Goal: Task Accomplishment & Management: Manage account settings

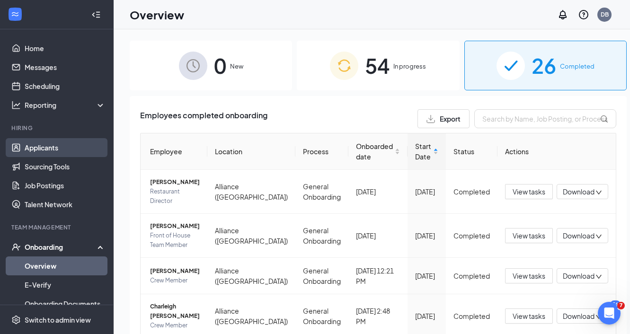
click at [67, 153] on link "Applicants" at bounding box center [65, 147] width 81 height 19
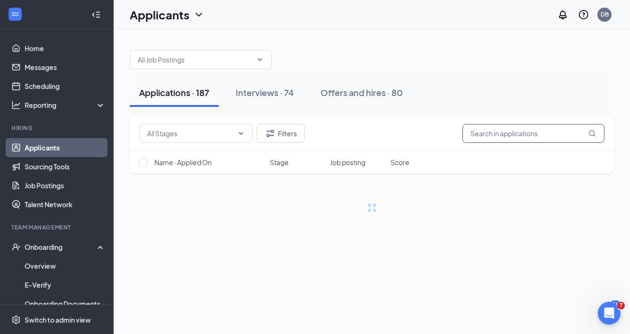
click at [496, 138] on input "text" at bounding box center [533, 133] width 142 height 19
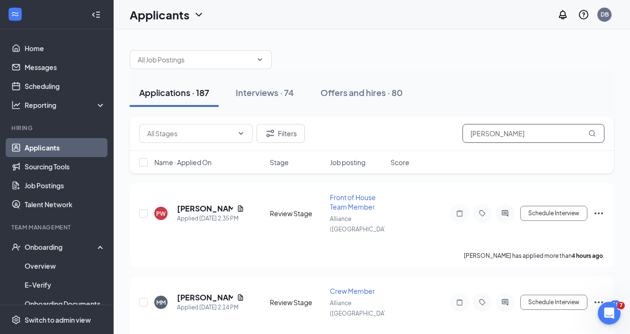
type input "[PERSON_NAME]"
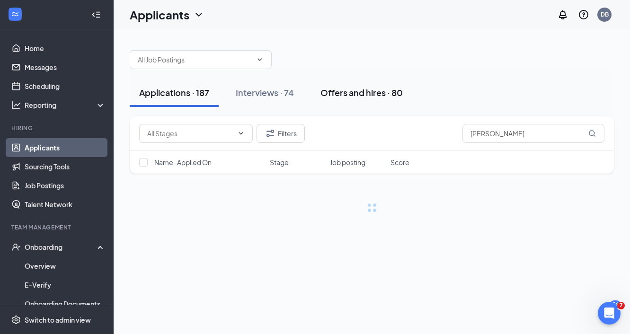
click at [363, 96] on div "Offers and hires · 80" at bounding box center [361, 93] width 82 height 12
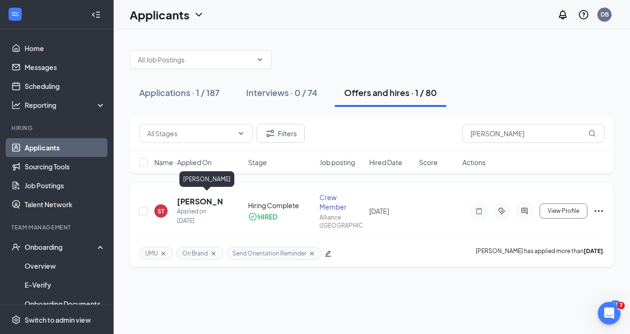
click at [212, 196] on h5 "[PERSON_NAME]" at bounding box center [199, 201] width 45 height 10
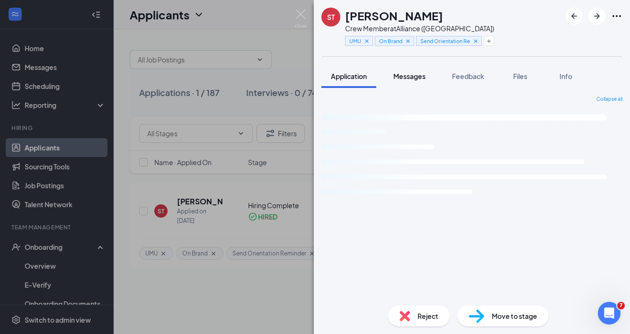
click at [408, 71] on button "Messages" at bounding box center [409, 76] width 51 height 24
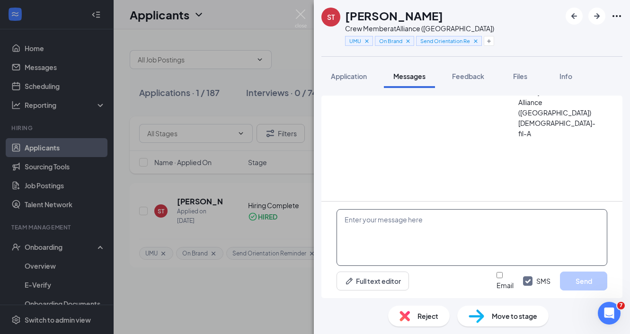
click at [408, 234] on textarea at bounding box center [471, 237] width 271 height 57
paste textarea "[URL][DOMAIN_NAME]"
type textarea "[URL][DOMAIN_NAME] UNiforms"
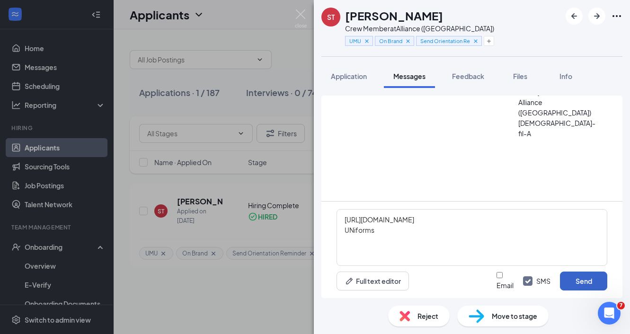
click at [586, 280] on button "Send" at bounding box center [583, 281] width 47 height 19
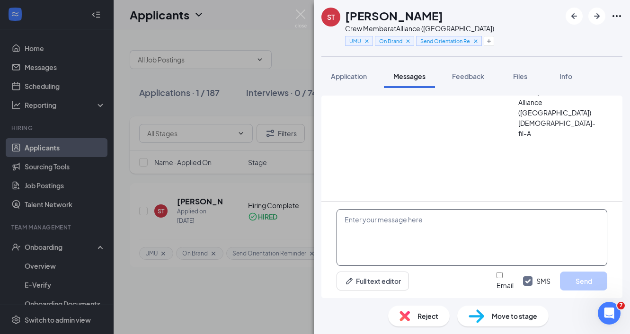
scroll to position [575, 0]
click at [310, 16] on div "ST [PERSON_NAME] Crew Member at [GEOGRAPHIC_DATA] ([GEOGRAPHIC_DATA]) UMU On Br…" at bounding box center [315, 167] width 630 height 334
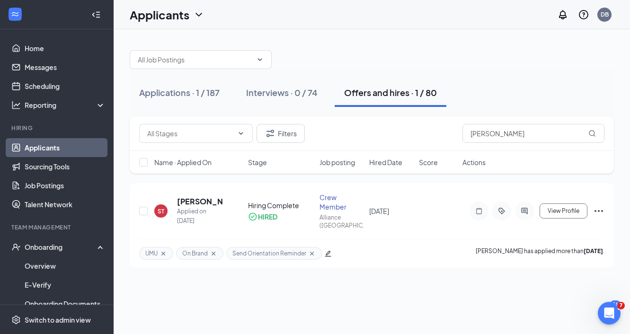
click at [294, 16] on div "Applicants DB" at bounding box center [372, 14] width 516 height 29
click at [524, 129] on input "[PERSON_NAME]" at bounding box center [533, 133] width 142 height 19
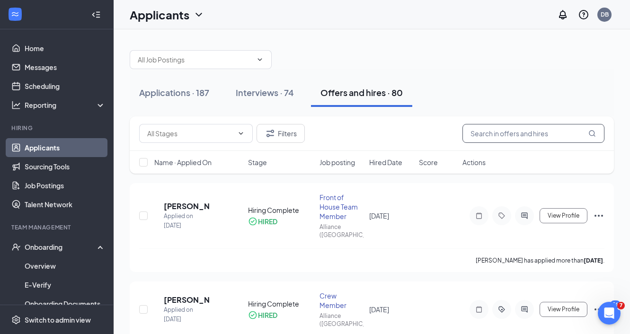
click at [524, 129] on input "text" at bounding box center [533, 133] width 142 height 19
click at [505, 125] on input "text" at bounding box center [533, 133] width 142 height 19
type input "n"
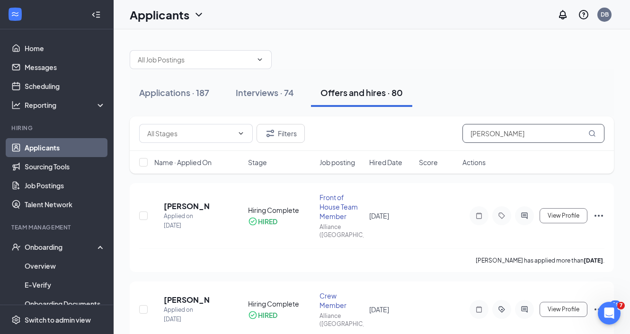
type input "[PERSON_NAME]"
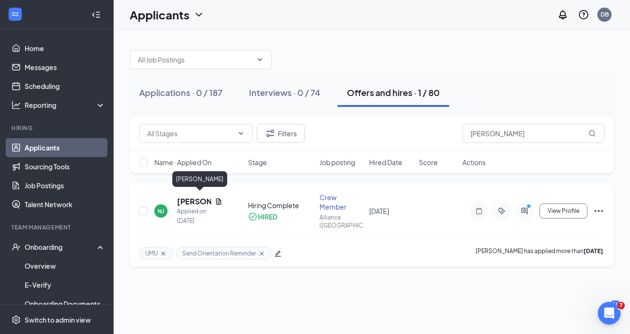
click at [195, 201] on h5 "[PERSON_NAME]" at bounding box center [194, 201] width 34 height 10
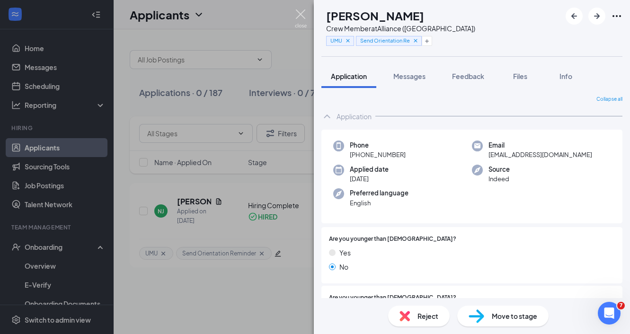
click at [299, 11] on img at bounding box center [301, 18] width 12 height 18
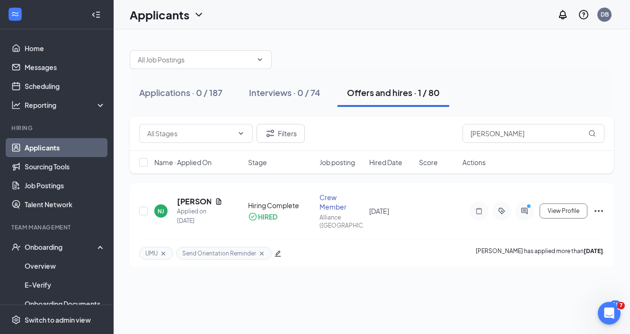
click at [299, 11] on div "Applicants DB" at bounding box center [372, 14] width 516 height 29
click at [363, 51] on div at bounding box center [372, 55] width 484 height 28
click at [186, 196] on h5 "[PERSON_NAME]" at bounding box center [194, 201] width 34 height 10
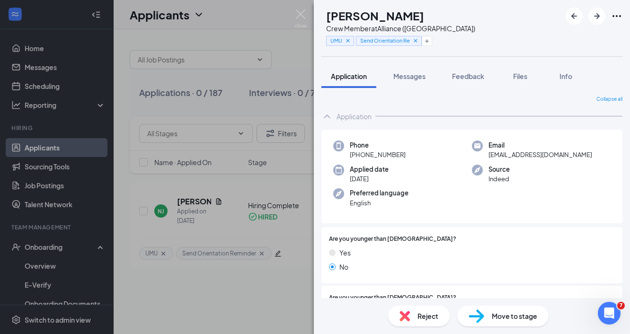
click at [67, 251] on div "NJ [PERSON_NAME] Crew Member at [GEOGRAPHIC_DATA] ([GEOGRAPHIC_DATA]) UMU Send …" at bounding box center [315, 167] width 630 height 334
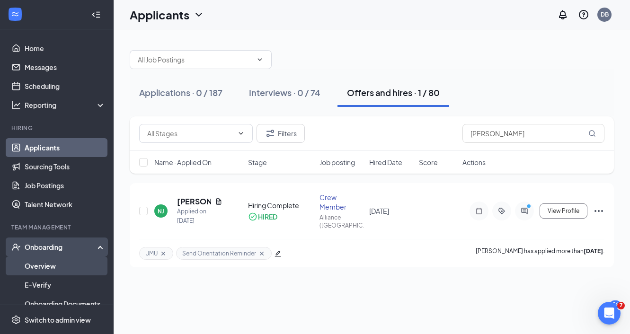
click at [65, 259] on link "Overview" at bounding box center [65, 266] width 81 height 19
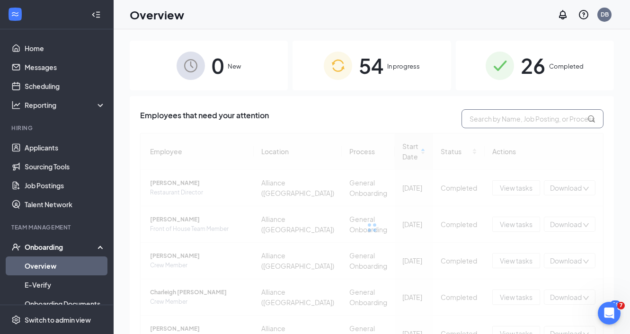
click at [496, 125] on input "text" at bounding box center [532, 118] width 142 height 19
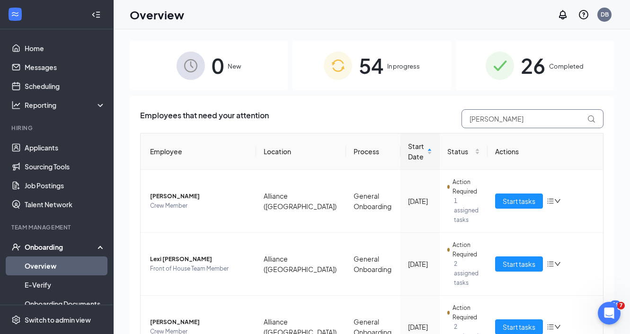
type input "[PERSON_NAME]"
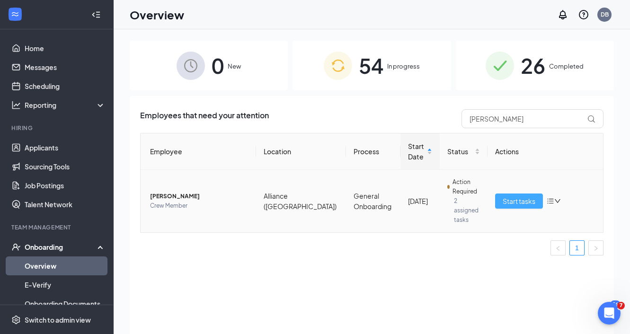
click at [503, 196] on span "Start tasks" at bounding box center [519, 201] width 33 height 10
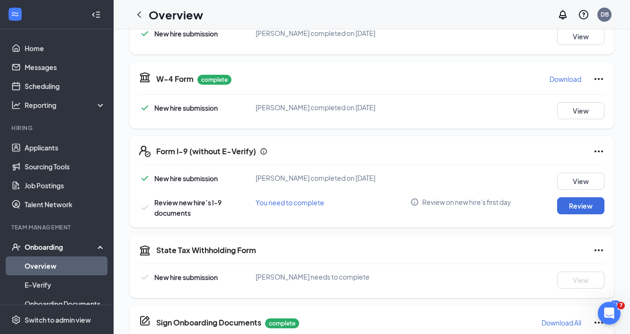
scroll to position [192, 0]
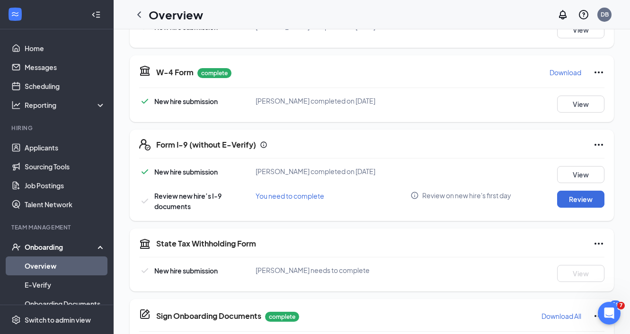
click at [593, 144] on icon "Ellipses" at bounding box center [598, 144] width 11 height 11
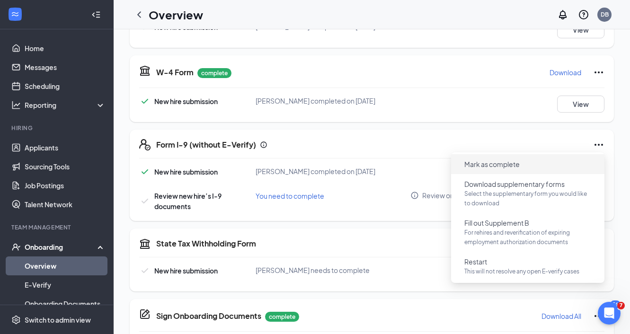
click at [526, 173] on li "Mark as complete" at bounding box center [527, 164] width 153 height 20
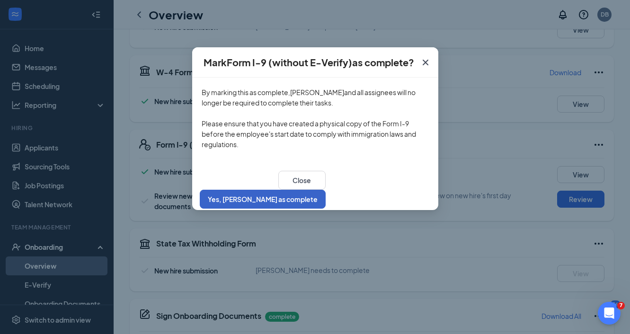
click at [326, 198] on button "Yes, [PERSON_NAME] as complete" at bounding box center [263, 199] width 126 height 19
click at [326, 190] on button "Yes, [PERSON_NAME] as complete" at bounding box center [263, 199] width 126 height 19
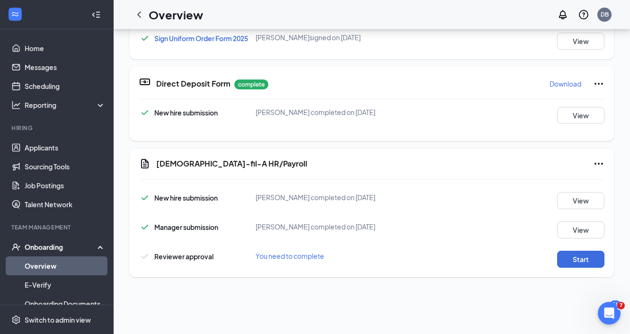
scroll to position [231, 0]
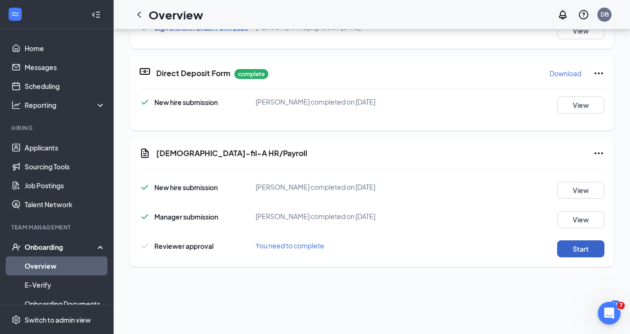
click at [569, 248] on button "Start" at bounding box center [580, 248] width 47 height 17
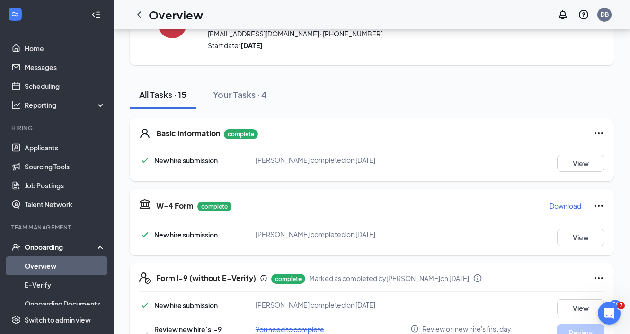
scroll to position [0, 0]
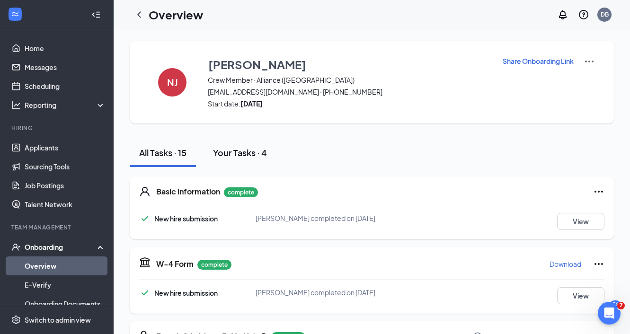
click at [243, 156] on div "Your Tasks · 4" at bounding box center [240, 153] width 54 height 12
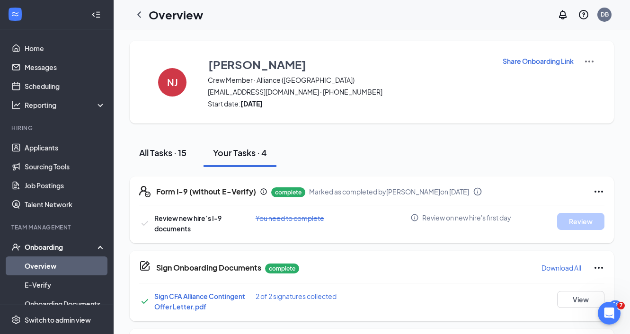
click at [171, 149] on div "All Tasks · 15" at bounding box center [162, 153] width 47 height 12
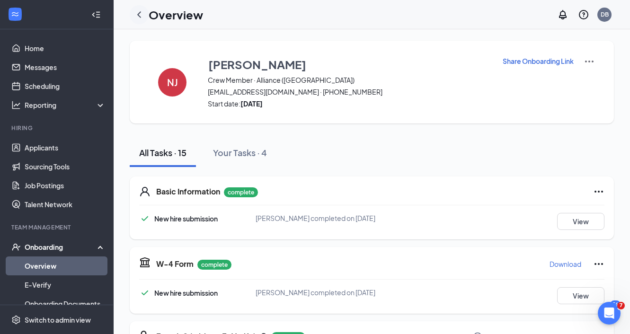
click at [142, 21] on div at bounding box center [139, 14] width 19 height 19
click at [138, 16] on icon "ChevronLeft" at bounding box center [138, 14] width 11 height 11
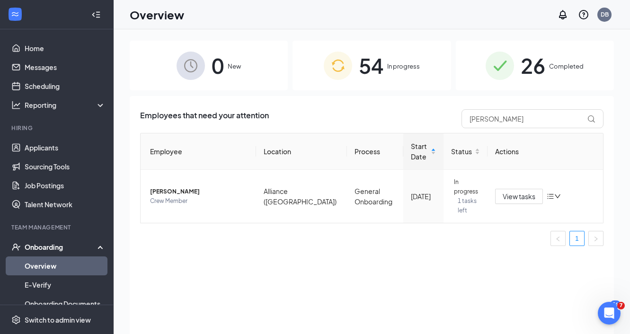
click at [429, 16] on div "Overview DB" at bounding box center [372, 14] width 516 height 29
click at [412, 284] on div "Employees that need your attention [PERSON_NAME] Employee Location Process Star…" at bounding box center [372, 227] width 484 height 262
click at [395, 18] on div "Overview DB" at bounding box center [372, 14] width 516 height 29
click at [381, 280] on div "Employees that need your attention [PERSON_NAME] Employee Location Process Star…" at bounding box center [372, 227] width 484 height 262
click at [336, 7] on div "Overview DB" at bounding box center [372, 14] width 516 height 29
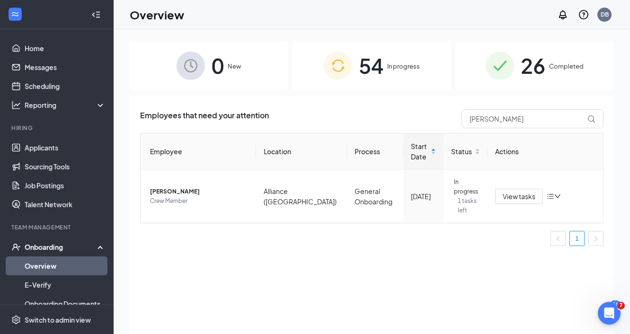
click at [355, 251] on div "Employees that need your attention [PERSON_NAME] Employee Location Process Star…" at bounding box center [372, 227] width 484 height 262
click at [516, 125] on input "[PERSON_NAME]" at bounding box center [532, 118] width 142 height 19
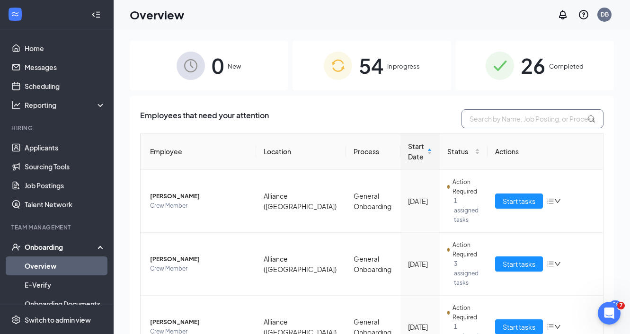
click at [543, 124] on input "text" at bounding box center [532, 118] width 142 height 19
type input "[PERSON_NAME]"
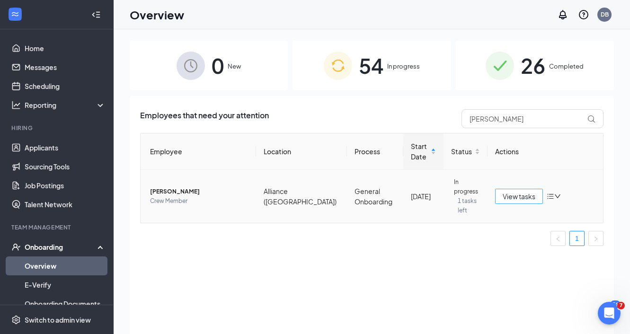
click at [520, 196] on button "View tasks" at bounding box center [519, 196] width 48 height 15
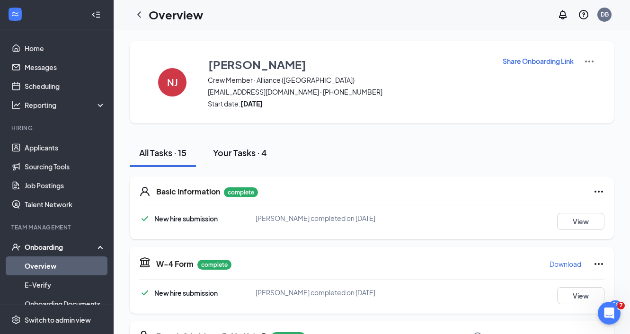
click at [246, 157] on div "Your Tasks · 4" at bounding box center [240, 153] width 54 height 12
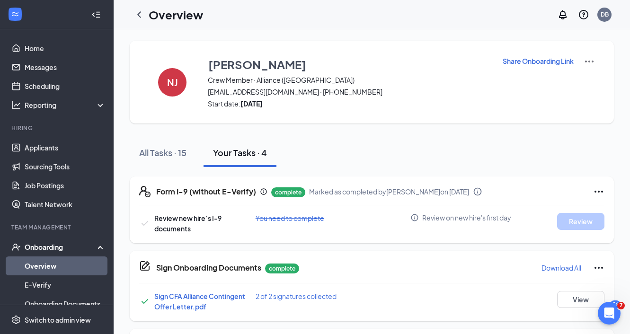
click at [172, 135] on div "NJ [PERSON_NAME] Crew Member · Alliance (OH) [EMAIL_ADDRESS][DOMAIN_NAME] · [PH…" at bounding box center [372, 253] width 484 height 425
click at [163, 148] on div "All Tasks · 15" at bounding box center [162, 153] width 47 height 12
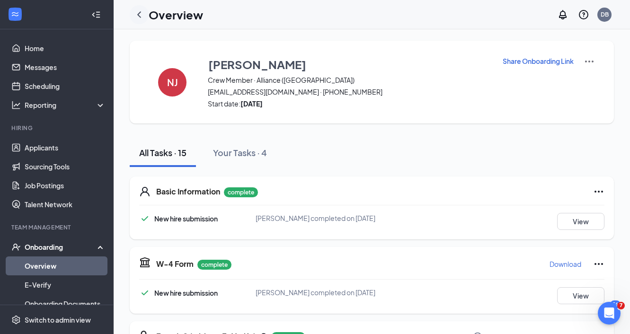
click at [137, 17] on icon "ChevronLeft" at bounding box center [138, 14] width 11 height 11
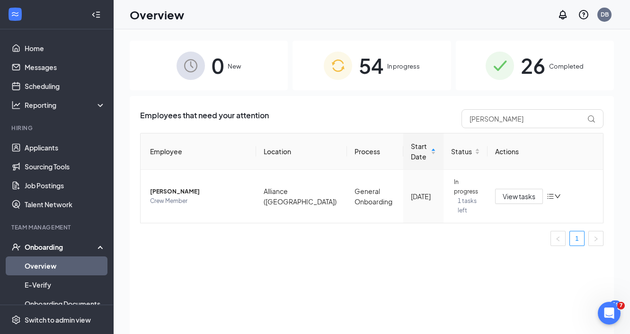
click at [308, 116] on div "Employees that need your attention [PERSON_NAME]" at bounding box center [371, 118] width 463 height 19
click at [336, 264] on div "Employees that need your attention [PERSON_NAME] Employee Location Process Star…" at bounding box center [372, 227] width 484 height 262
click at [350, 108] on div "Employees that need your attention [PERSON_NAME] Employee Location Process Star…" at bounding box center [372, 227] width 484 height 262
click at [369, 235] on ul "1" at bounding box center [371, 238] width 463 height 15
click at [342, 6] on div "Overview DB" at bounding box center [372, 14] width 516 height 29
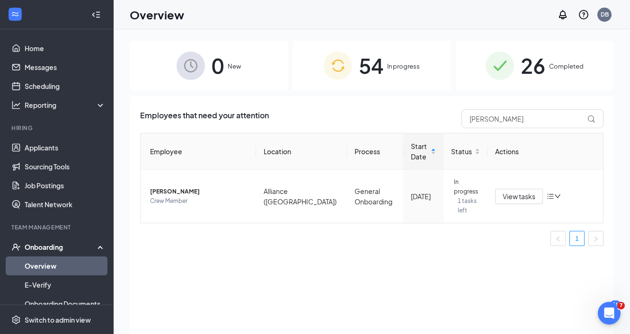
click at [312, 285] on div "Employees that need your attention [PERSON_NAME] Employee Location Process Star…" at bounding box center [372, 227] width 484 height 262
click at [366, 11] on div "Overview DB" at bounding box center [372, 14] width 516 height 29
click at [336, 319] on div "Employees that need your attention [PERSON_NAME] Employee Location Process Star…" at bounding box center [372, 227] width 484 height 262
click at [343, 285] on div "Employees that need your attention [PERSON_NAME] Employee Location Process Star…" at bounding box center [372, 227] width 484 height 262
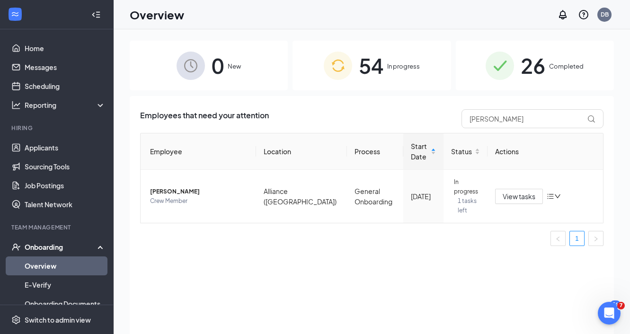
click at [312, 18] on div "Overview DB" at bounding box center [372, 14] width 516 height 29
click at [314, 245] on div "Employees that need your attention [PERSON_NAME] Employee Location Process Star…" at bounding box center [372, 227] width 484 height 262
click at [227, 274] on div "Employees that need your attention [PERSON_NAME] Employee Location Process Star…" at bounding box center [372, 227] width 484 height 262
click at [431, 293] on div "Employees that need your attention [PERSON_NAME] Employee Location Process Star…" at bounding box center [372, 227] width 484 height 262
click at [335, 276] on div "Employees that need your attention [PERSON_NAME] Employee Location Process Star…" at bounding box center [372, 227] width 484 height 262
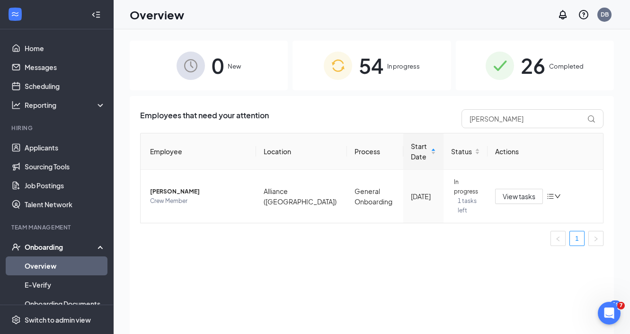
click at [299, 11] on div "Overview DB" at bounding box center [372, 14] width 516 height 29
click at [343, 283] on div "Employees that need your attention [PERSON_NAME] Employee Location Process Star…" at bounding box center [372, 227] width 484 height 262
click at [300, 277] on div "Employees that need your attention [PERSON_NAME] Employee Location Process Star…" at bounding box center [372, 227] width 484 height 262
click at [508, 116] on input "[PERSON_NAME]" at bounding box center [532, 118] width 142 height 19
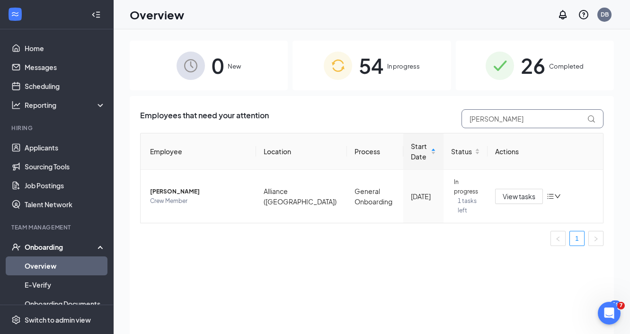
type input "[PERSON_NAME]"
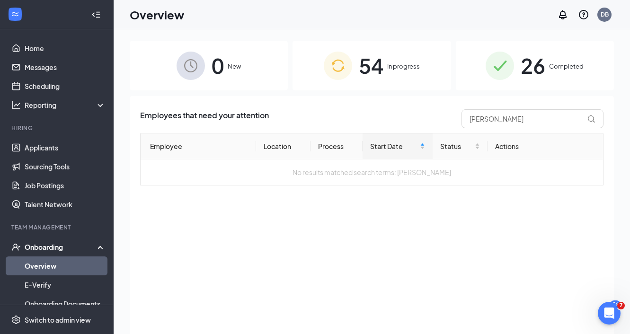
click at [545, 84] on div "26 Completed" at bounding box center [535, 66] width 158 height 50
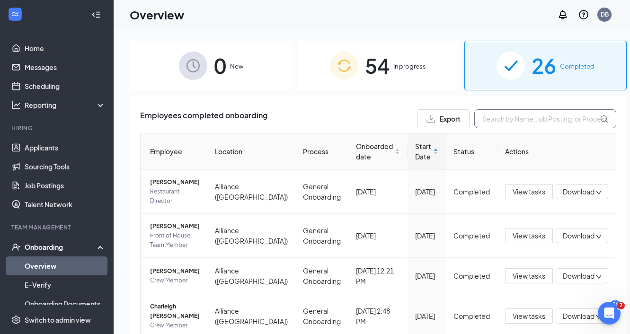
click at [516, 123] on input "text" at bounding box center [545, 118] width 142 height 19
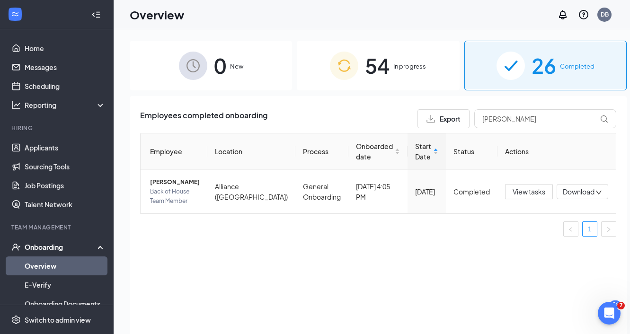
click at [417, 9] on div "Overview DB" at bounding box center [372, 14] width 516 height 29
click at [447, 246] on div "Employees completed onboarding Export [PERSON_NAME] Employee Location Process O…" at bounding box center [378, 227] width 497 height 262
click at [473, 10] on div "Overview DB" at bounding box center [372, 14] width 516 height 29
click at [526, 115] on input "[PERSON_NAME]" at bounding box center [545, 118] width 142 height 19
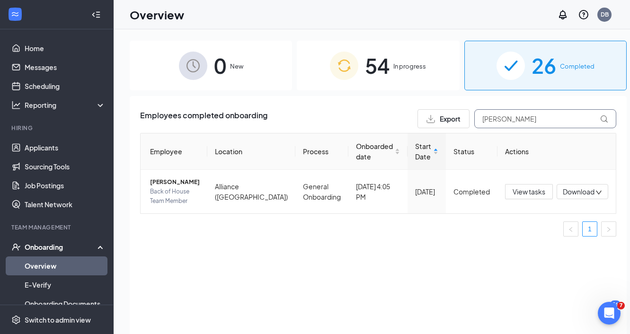
click at [526, 115] on input "[PERSON_NAME]" at bounding box center [545, 118] width 142 height 19
click at [505, 124] on input "kaden" at bounding box center [545, 118] width 142 height 19
type input "lexi"
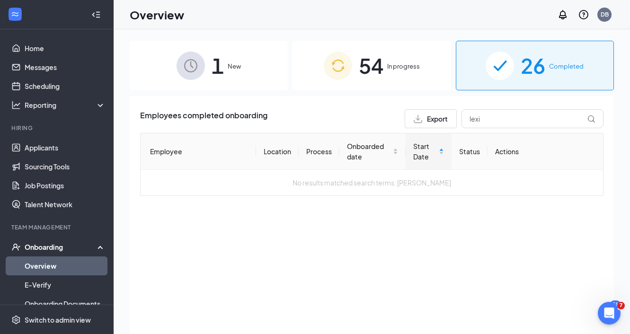
click at [404, 66] on span "In progress" at bounding box center [403, 66] width 33 height 9
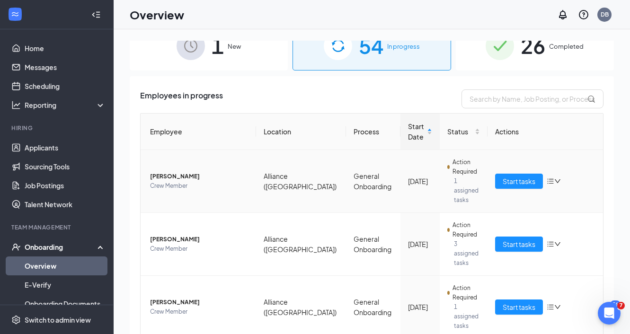
scroll to position [24, 0]
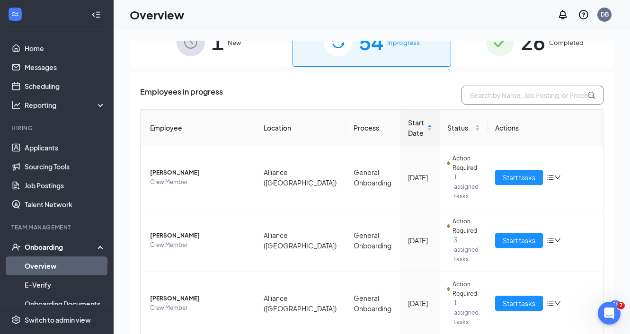
click at [527, 101] on input "text" at bounding box center [532, 95] width 142 height 19
type input "lexi"
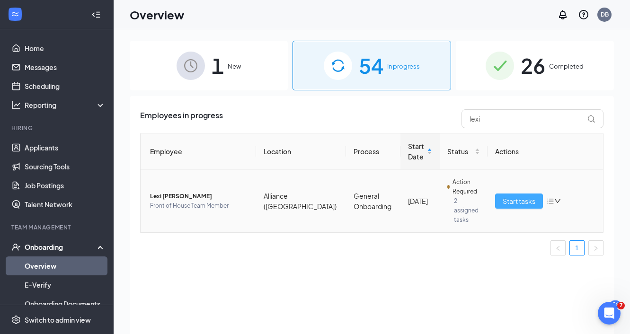
click at [519, 194] on button "Start tasks" at bounding box center [519, 201] width 48 height 15
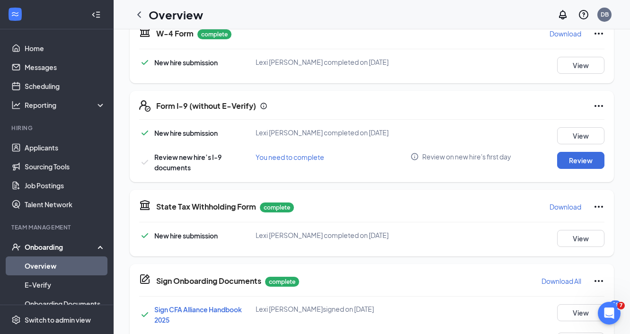
scroll to position [252, 0]
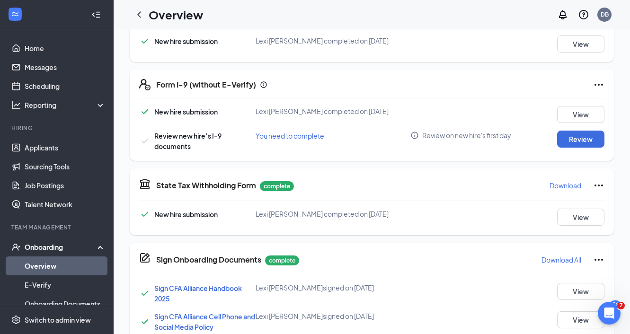
click at [603, 83] on icon "Ellipses" at bounding box center [598, 84] width 11 height 11
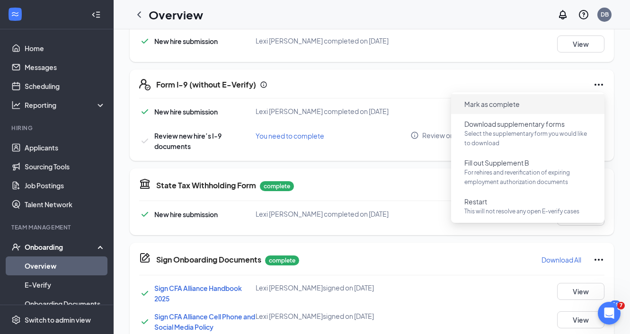
click at [551, 101] on span "Mark as complete" at bounding box center [528, 104] width 142 height 15
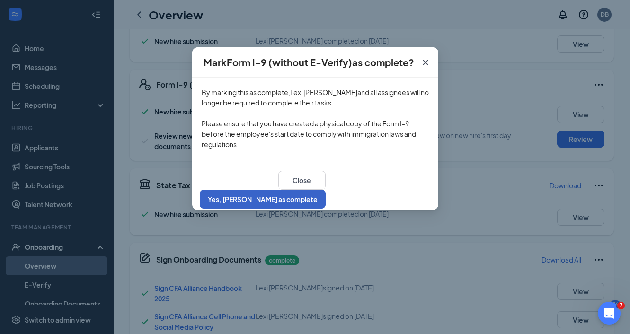
click at [326, 190] on button "Yes, [PERSON_NAME] as complete" at bounding box center [263, 199] width 126 height 19
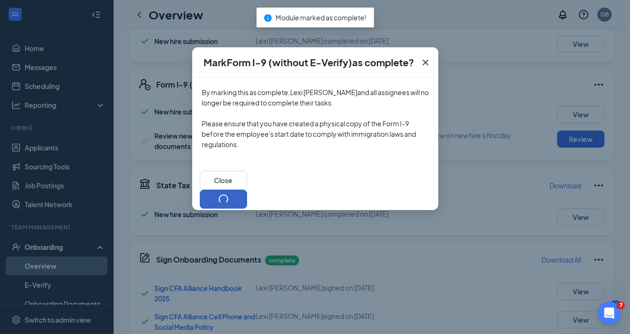
click at [247, 190] on button "button" at bounding box center [223, 199] width 47 height 19
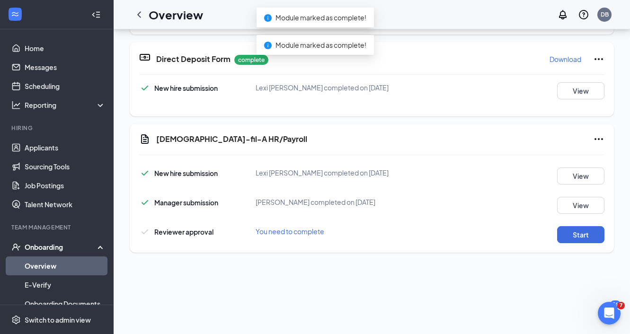
scroll to position [256, 0]
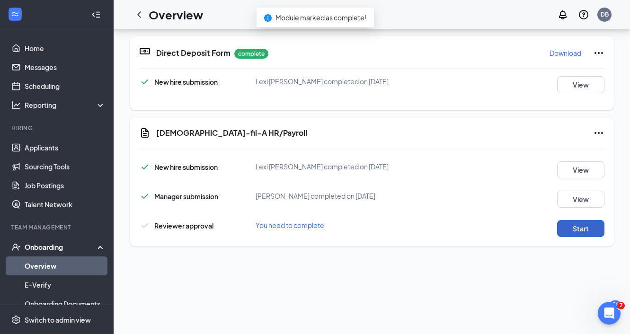
click at [563, 231] on button "Start" at bounding box center [580, 228] width 47 height 17
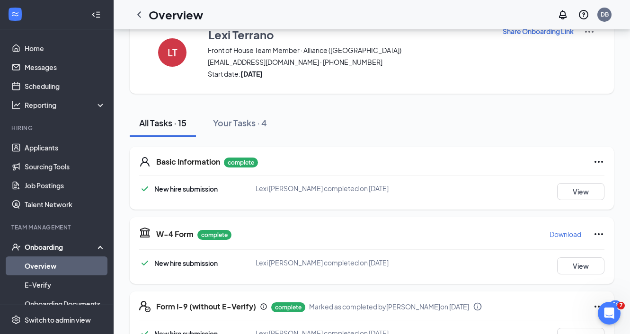
scroll to position [0, 0]
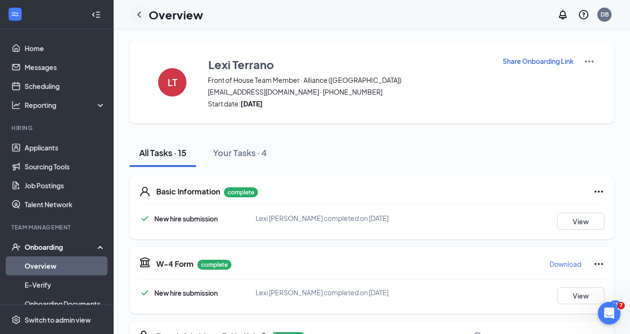
click at [136, 16] on icon "ChevronLeft" at bounding box center [138, 14] width 11 height 11
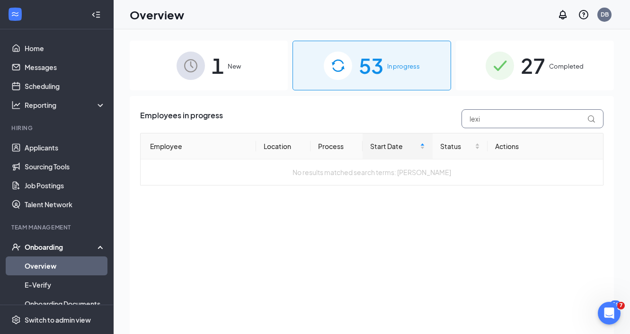
click at [521, 118] on input "lexi" at bounding box center [532, 118] width 142 height 19
type input "[PERSON_NAME]"
click at [514, 67] on img at bounding box center [500, 66] width 28 height 28
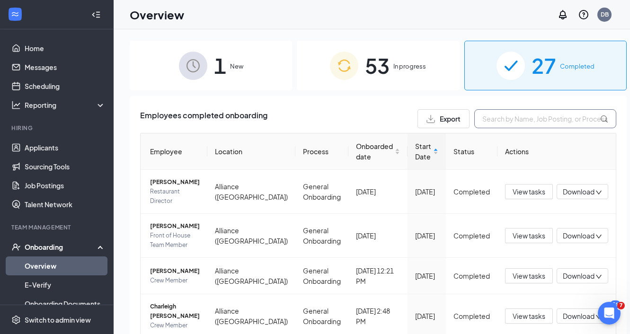
click at [494, 117] on input "text" at bounding box center [545, 118] width 142 height 19
type input "[PERSON_NAME]"
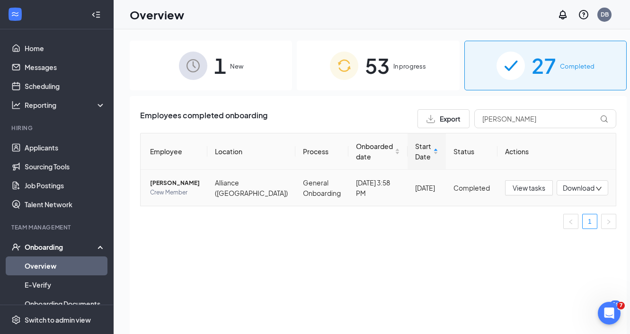
click at [184, 183] on span "[PERSON_NAME]" at bounding box center [175, 182] width 50 height 9
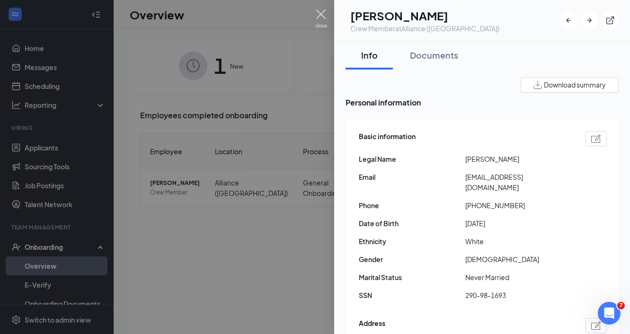
click at [317, 18] on img at bounding box center [321, 18] width 12 height 18
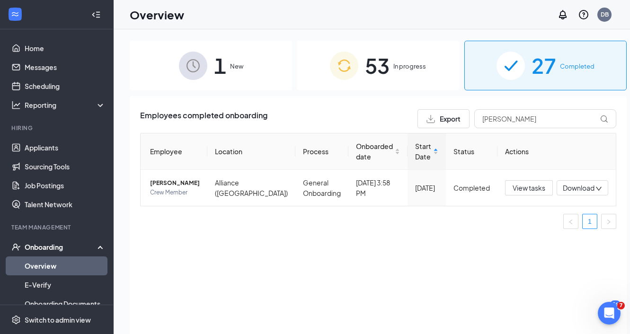
click at [418, 255] on div "Employees completed onboarding Export [PERSON_NAME] Employee Location Process O…" at bounding box center [378, 227] width 497 height 262
click at [527, 188] on span "View tasks" at bounding box center [529, 188] width 33 height 10
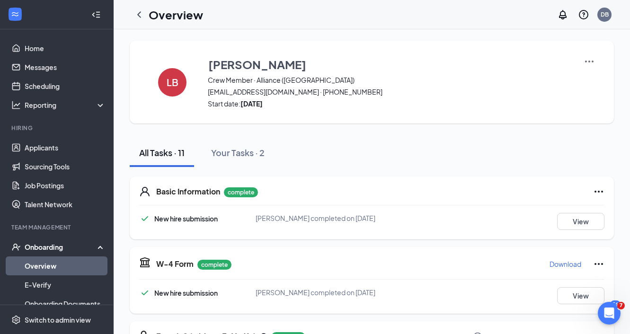
click at [374, 23] on div "Overview DB" at bounding box center [372, 14] width 516 height 29
click at [142, 14] on icon "ChevronLeft" at bounding box center [138, 14] width 11 height 11
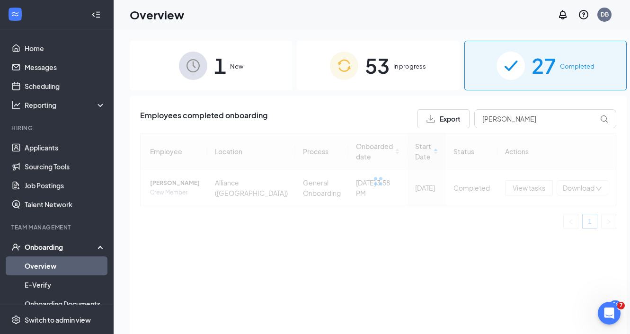
click at [227, 16] on div "Overview DB" at bounding box center [372, 14] width 516 height 29
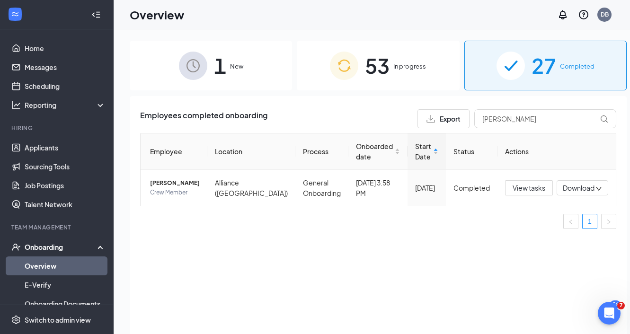
click at [328, 257] on div "Employees completed onboarding Export [PERSON_NAME] Employee Location Process O…" at bounding box center [378, 227] width 497 height 262
click at [522, 127] on input "[PERSON_NAME]" at bounding box center [545, 118] width 142 height 19
click at [365, 123] on div "Employees completed onboarding Export [PERSON_NAME]" at bounding box center [378, 118] width 476 height 19
click at [531, 126] on input "[PERSON_NAME]" at bounding box center [545, 118] width 142 height 19
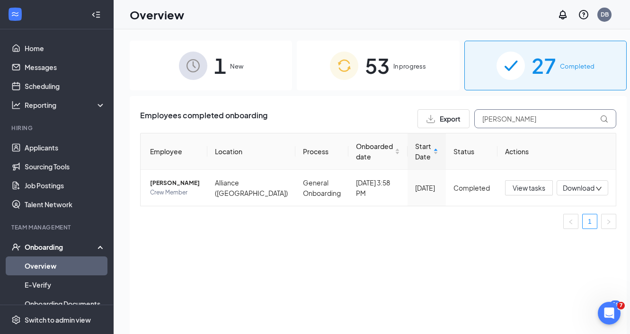
click at [531, 126] on input "[PERSON_NAME]" at bounding box center [545, 118] width 142 height 19
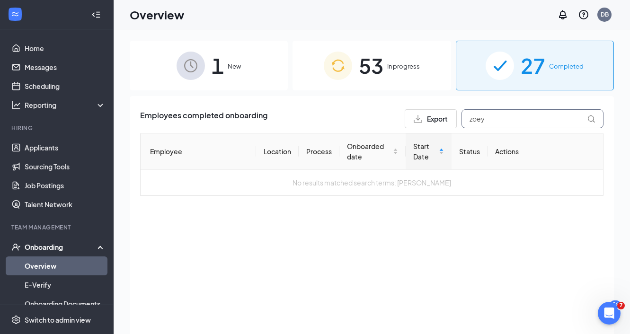
type input "zoey"
click at [524, 66] on span "27" at bounding box center [533, 65] width 25 height 33
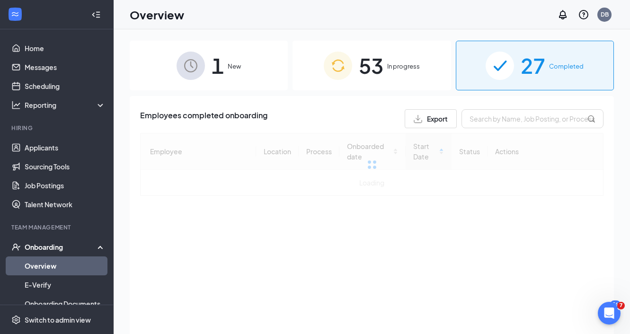
click at [385, 74] on div "53 In progress" at bounding box center [371, 66] width 158 height 50
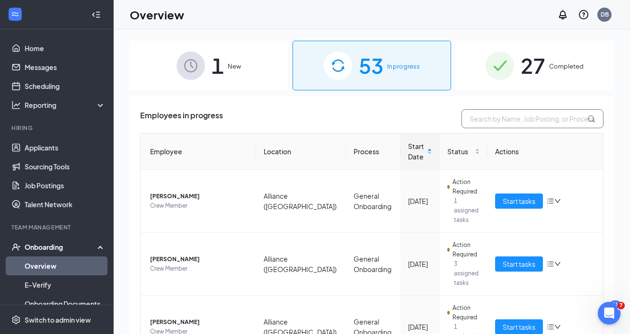
click at [506, 118] on input "text" at bounding box center [532, 118] width 142 height 19
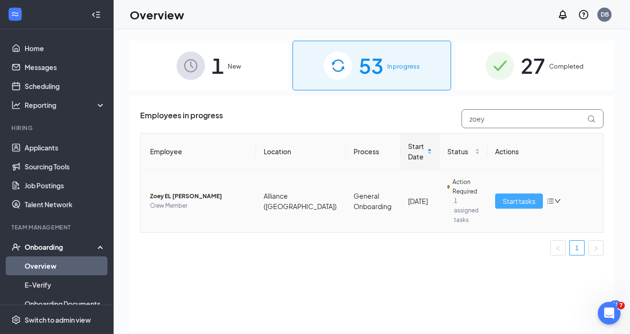
type input "zoey"
click at [523, 201] on span "Start tasks" at bounding box center [519, 201] width 33 height 10
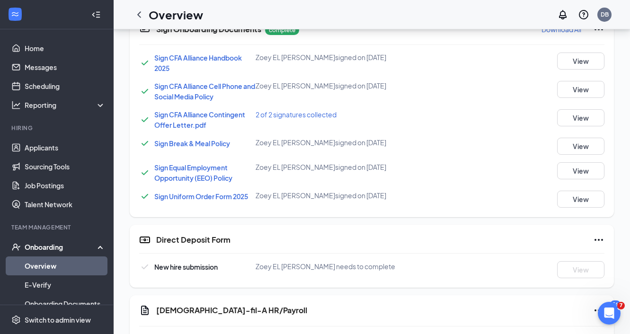
scroll to position [591, 0]
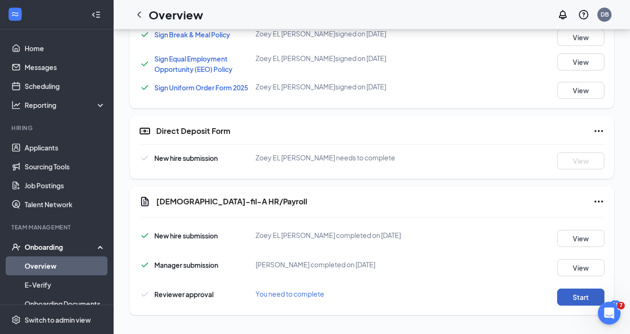
click at [575, 301] on button "Start" at bounding box center [580, 297] width 47 height 17
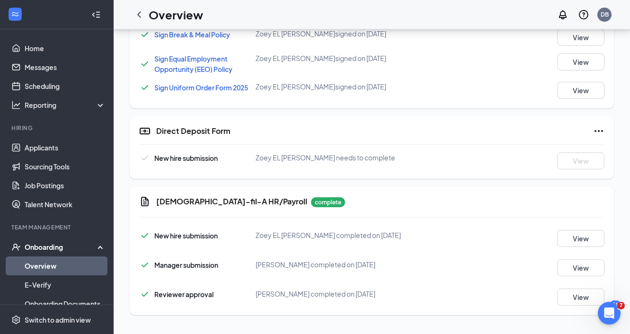
click at [595, 132] on icon "Ellipses" at bounding box center [598, 130] width 11 height 11
click at [563, 156] on button "Mark as complete" at bounding box center [563, 150] width 71 height 15
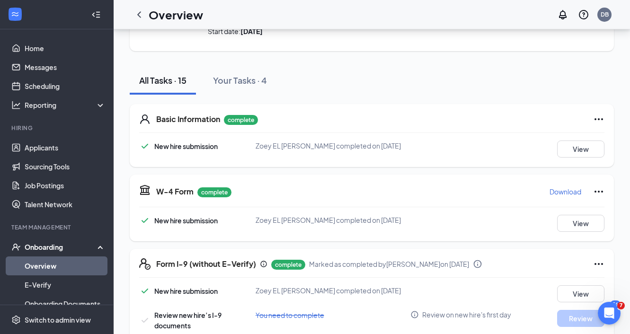
scroll to position [0, 0]
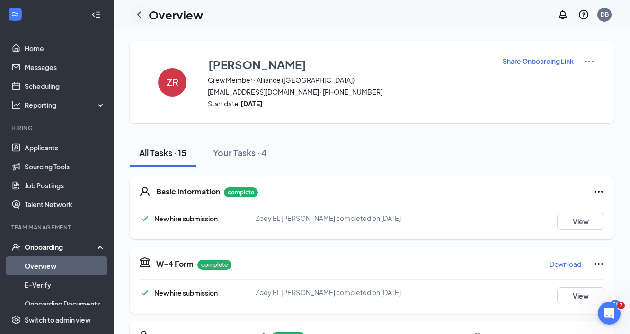
click at [137, 16] on icon "ChevronLeft" at bounding box center [138, 14] width 11 height 11
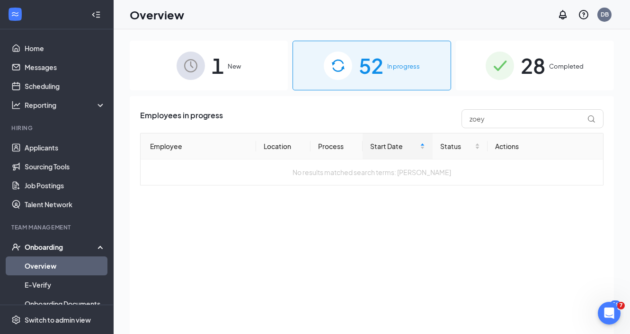
click at [408, 21] on div "Overview DB" at bounding box center [372, 14] width 516 height 29
click at [488, 121] on input "zoey" at bounding box center [532, 118] width 142 height 19
type input "lynnsie"
click at [522, 63] on span "28" at bounding box center [533, 65] width 25 height 33
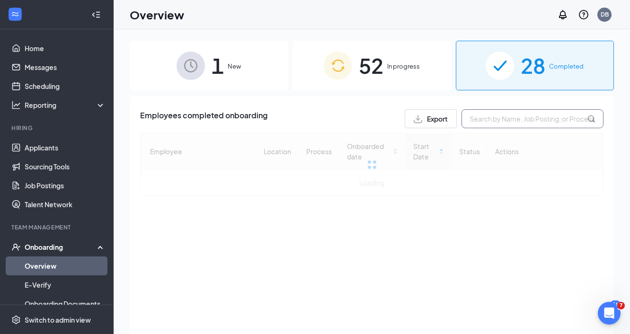
click at [521, 122] on input "text" at bounding box center [532, 118] width 142 height 19
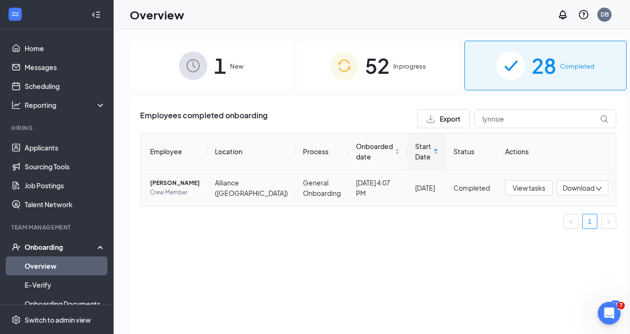
click at [189, 183] on span "[PERSON_NAME]" at bounding box center [175, 182] width 50 height 9
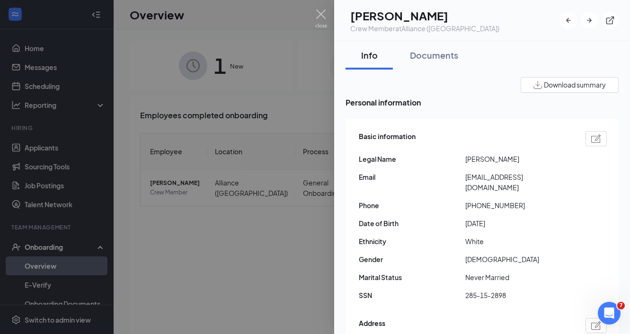
click at [238, 216] on div at bounding box center [315, 167] width 630 height 334
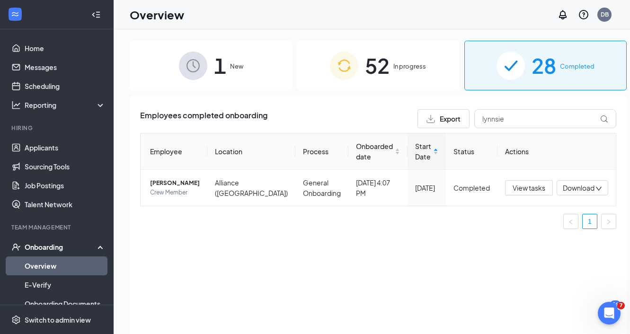
click at [458, 253] on div "Employees completed onboarding Export lynnsie Employee Location Process Onboard…" at bounding box center [378, 227] width 497 height 262
click at [393, 22] on div "Overview DB" at bounding box center [372, 14] width 516 height 29
click at [317, 250] on div "Employees completed onboarding Export lynnsie Employee Location Process Onboard…" at bounding box center [378, 227] width 497 height 262
click at [499, 121] on input "lynnsie" at bounding box center [545, 118] width 142 height 19
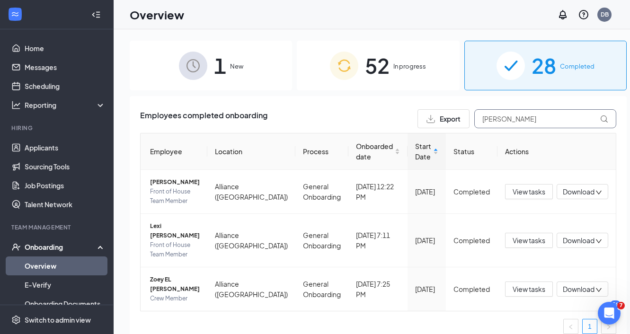
type input "[PERSON_NAME]"
